Goal: Navigation & Orientation: Understand site structure

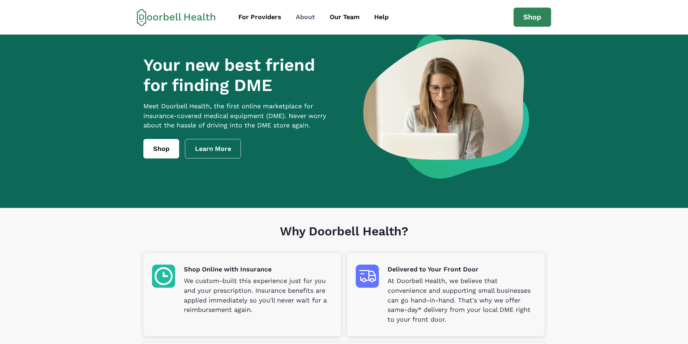
click at [309, 18] on div "About" at bounding box center [305, 17] width 19 height 10
click at [323, 19] on div "Our Team" at bounding box center [345, 17] width 30 height 10
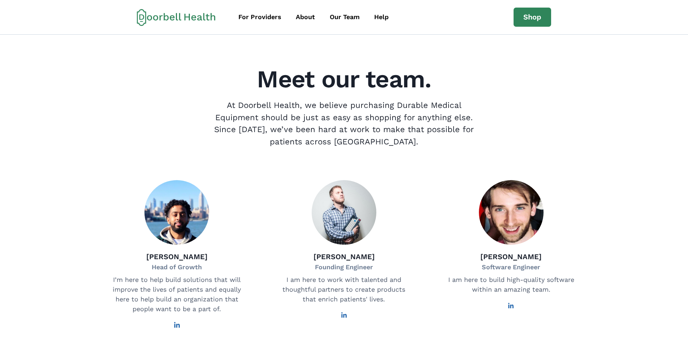
scroll to position [1, 0]
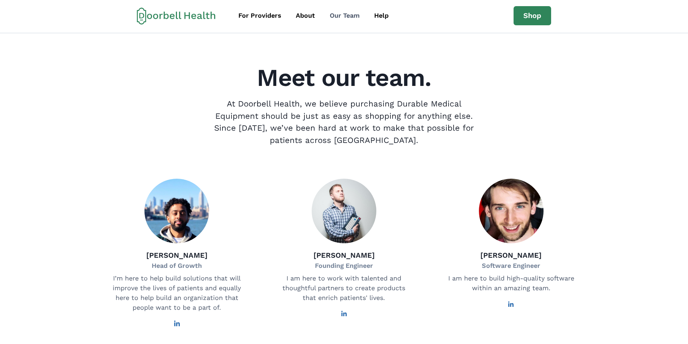
click at [323, 18] on div "Our Team" at bounding box center [345, 16] width 30 height 10
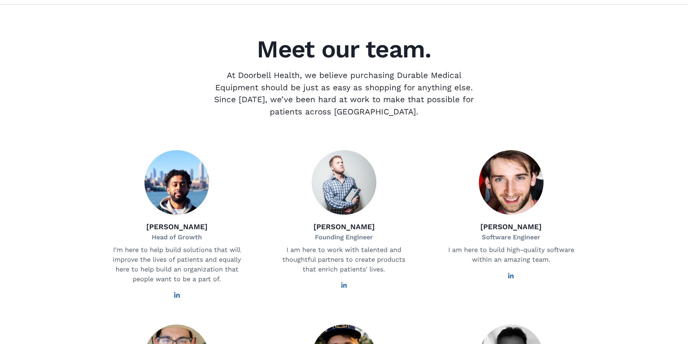
scroll to position [0, 0]
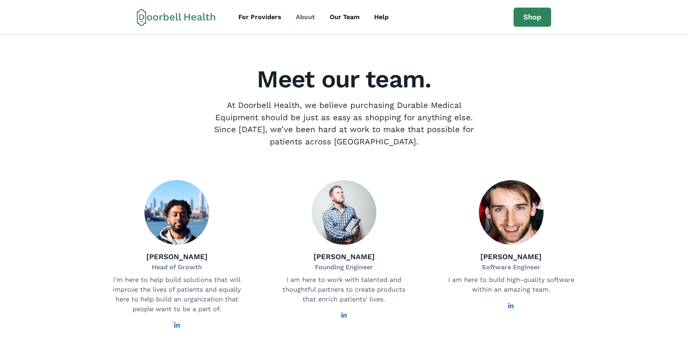
click at [302, 20] on div "About" at bounding box center [305, 17] width 19 height 10
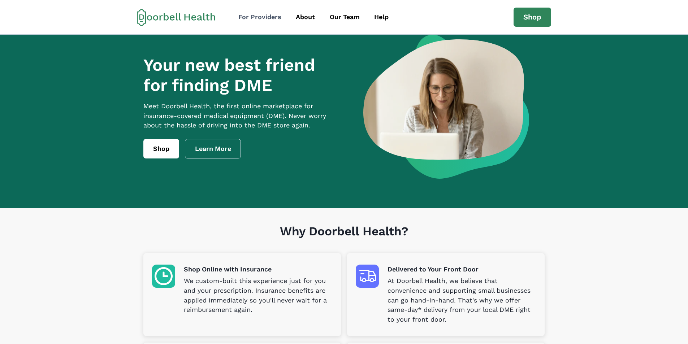
click at [266, 21] on div "For Providers" at bounding box center [259, 17] width 43 height 10
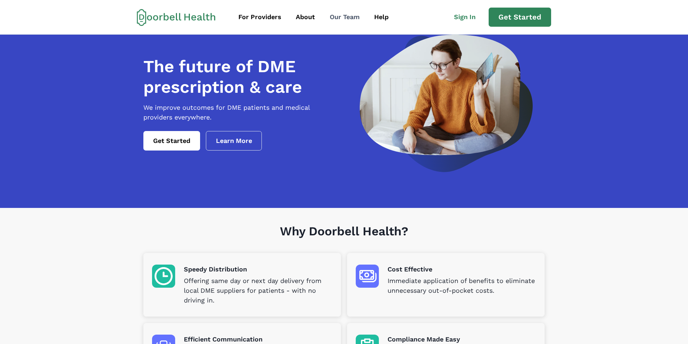
click at [323, 16] on div "Our Team" at bounding box center [345, 17] width 30 height 10
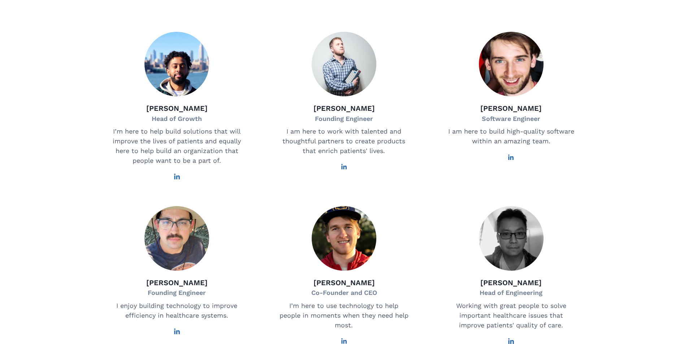
scroll to position [85, 0]
